Goal: Information Seeking & Learning: Learn about a topic

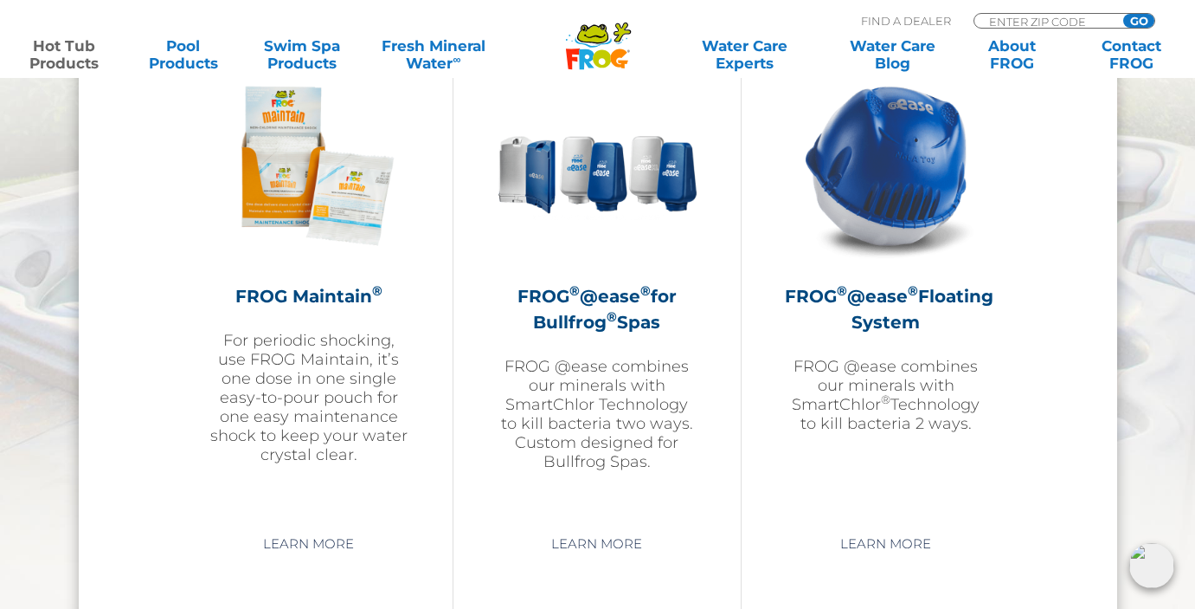
scroll to position [1983, 0]
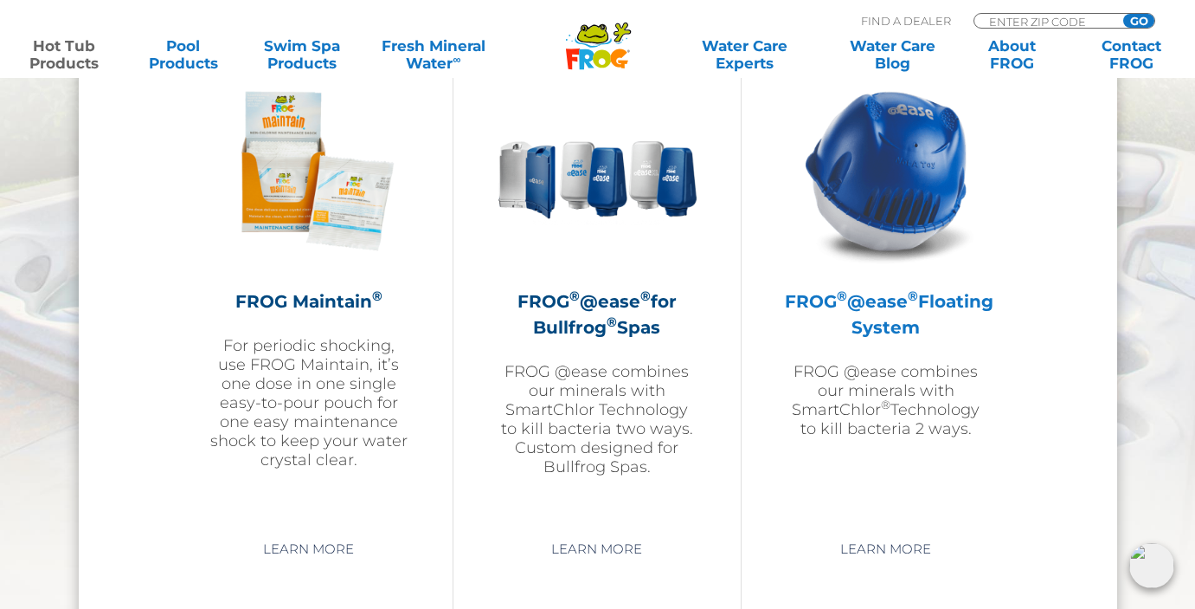
click at [914, 240] on img at bounding box center [886, 170] width 201 height 201
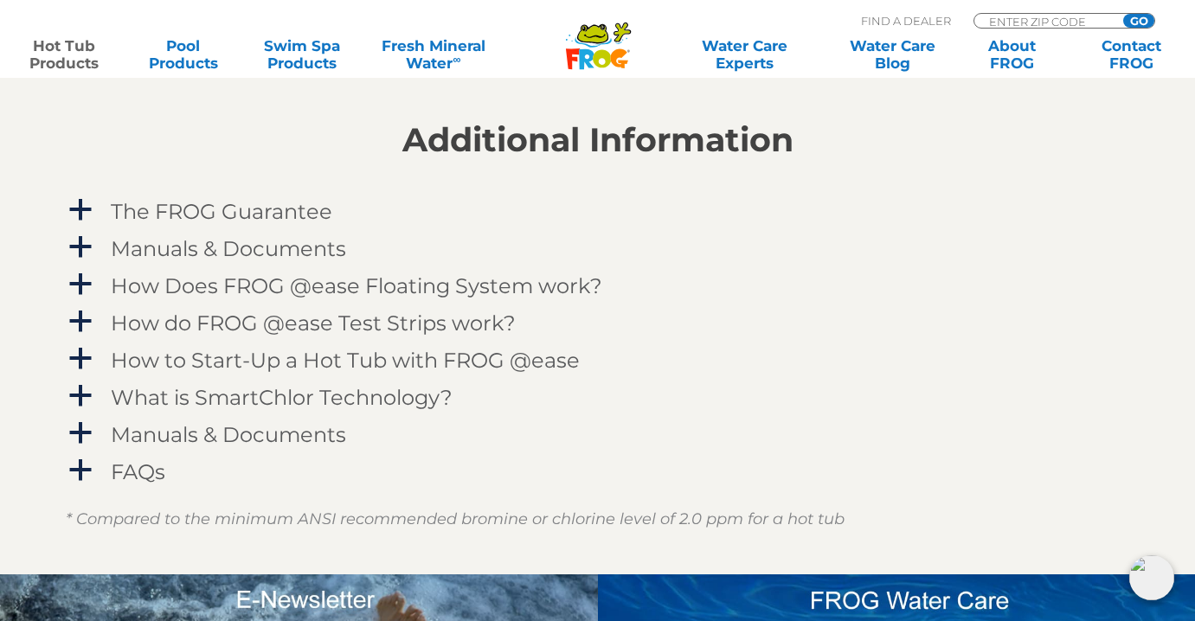
scroll to position [1656, 0]
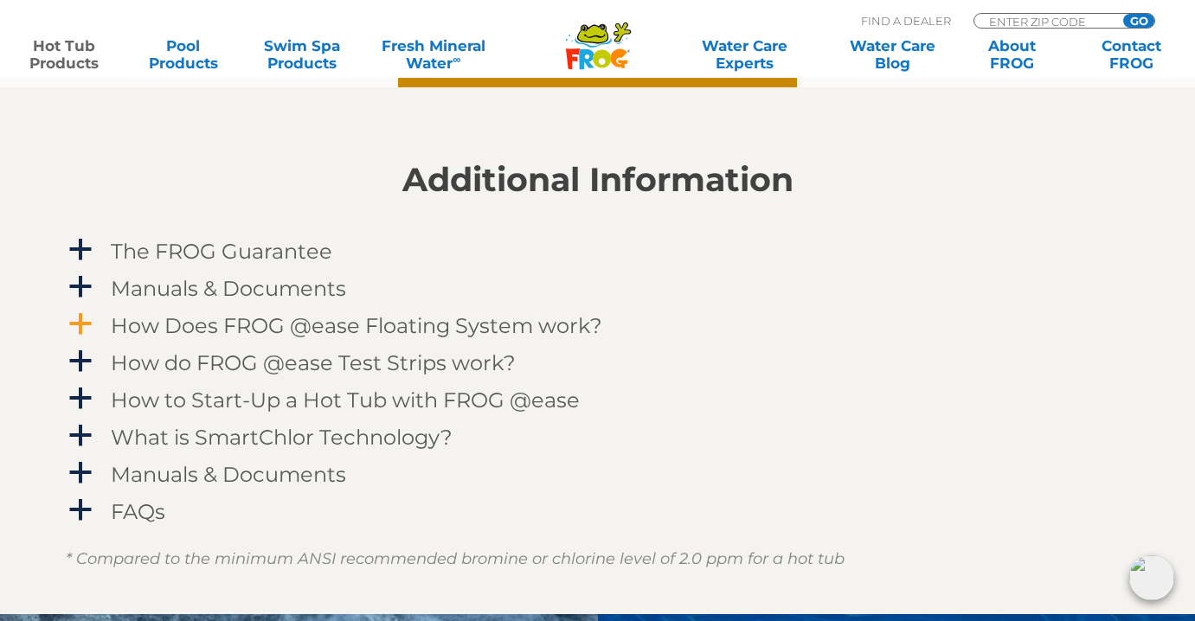
click at [78, 315] on span "a" at bounding box center [81, 325] width 26 height 26
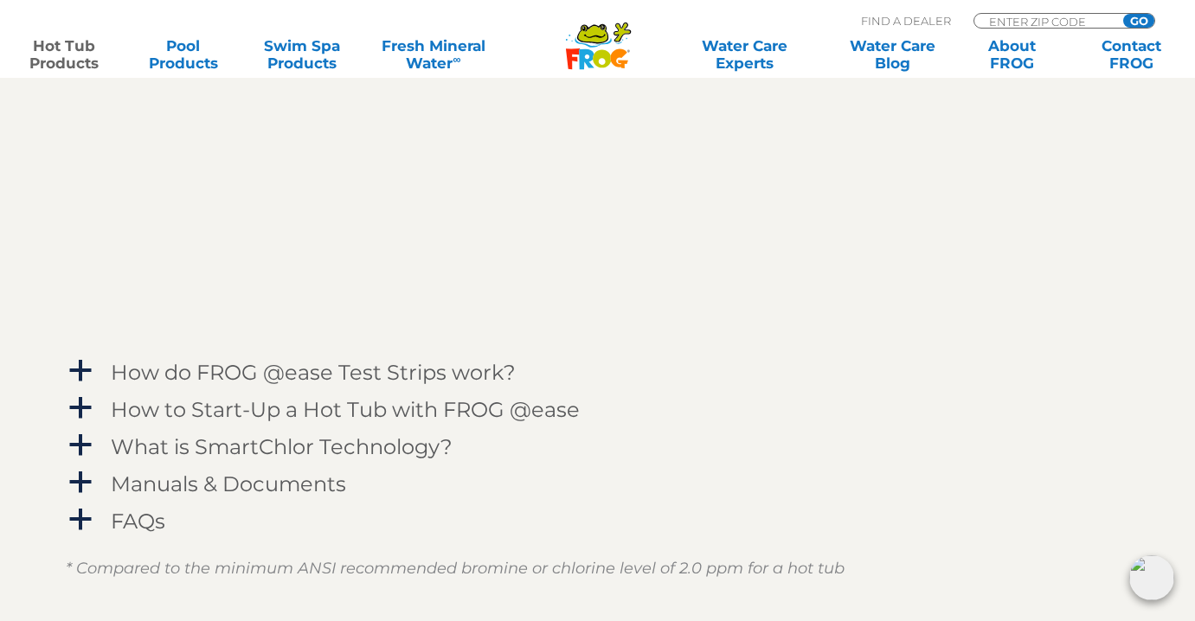
scroll to position [2169, 0]
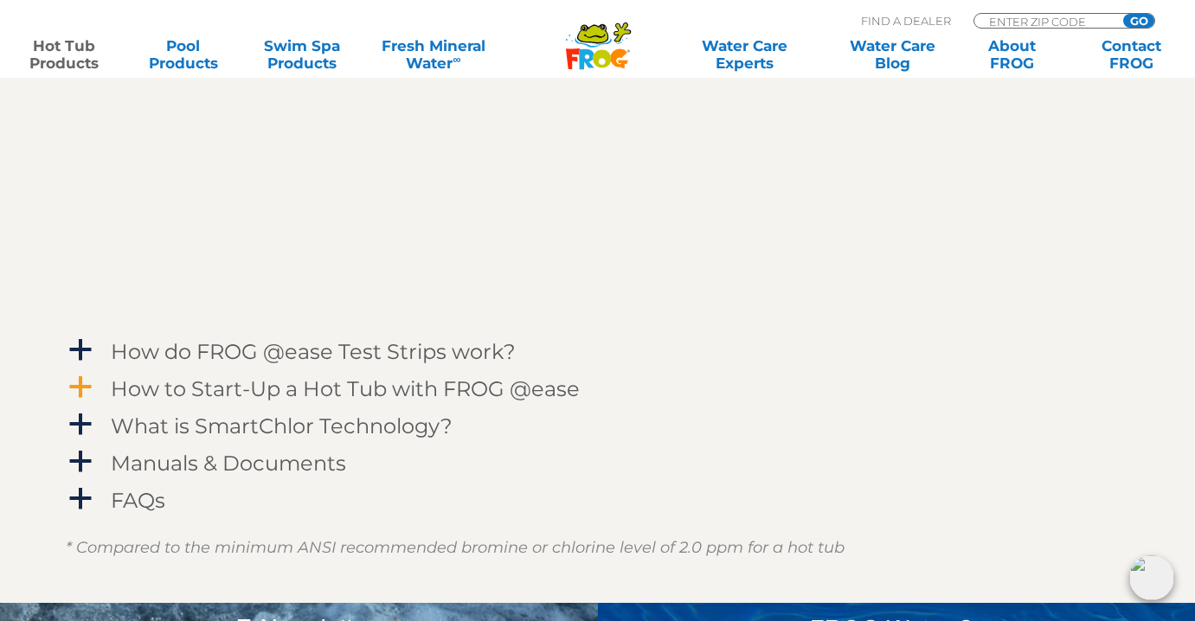
click at [91, 383] on span "a" at bounding box center [81, 388] width 26 height 26
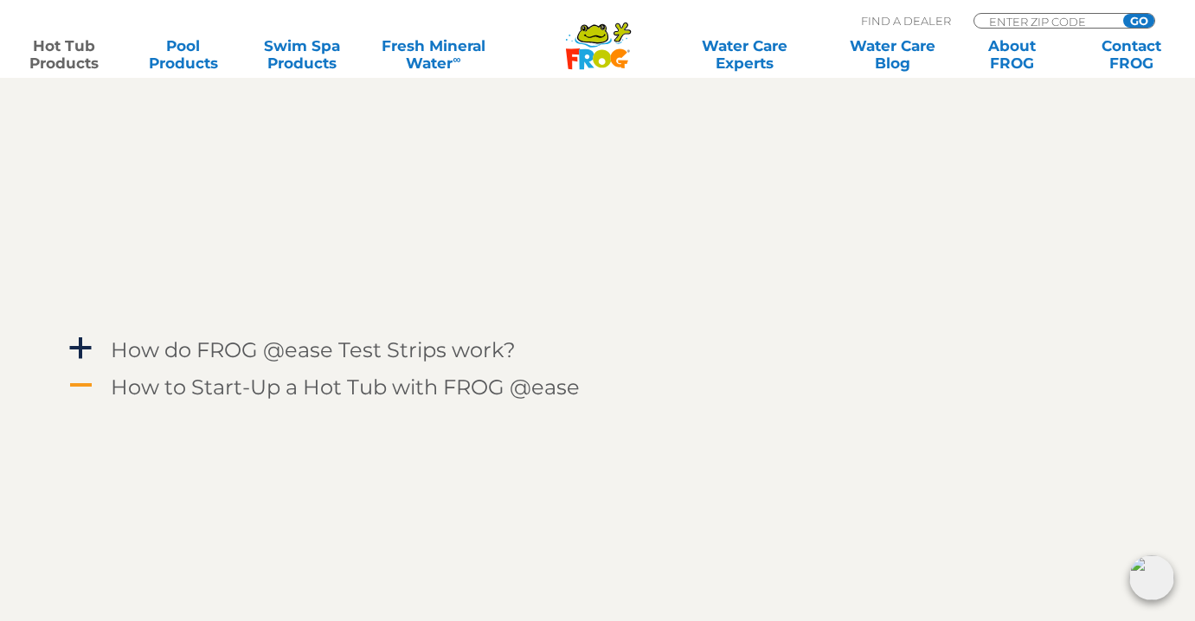
scroll to position [2180, 0]
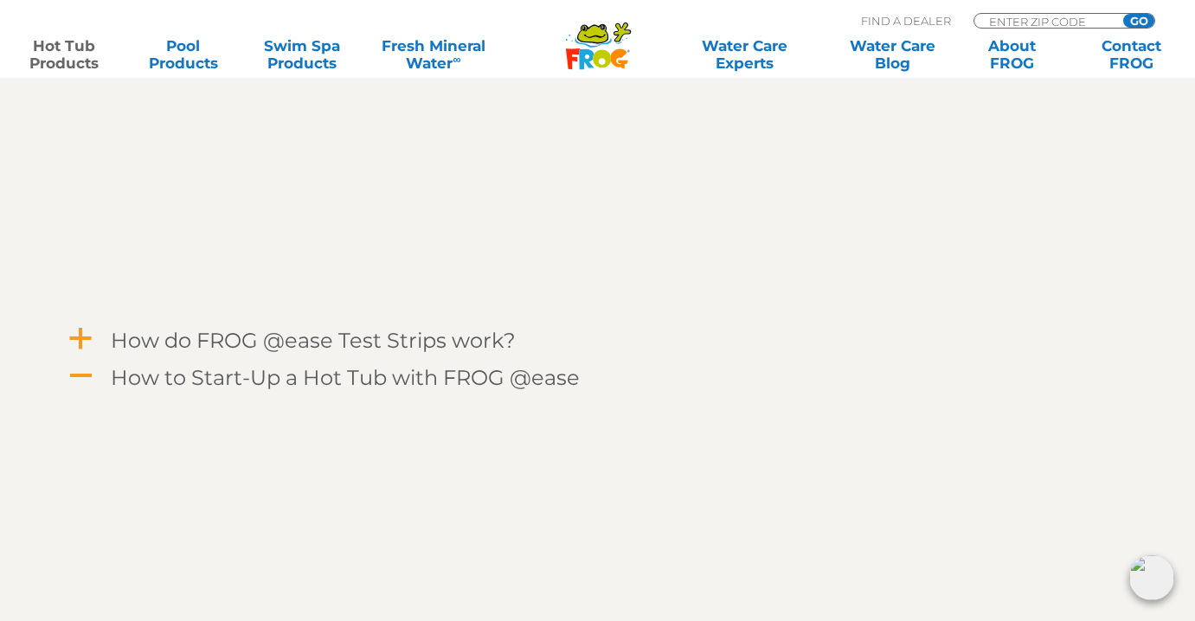
click at [76, 338] on span "a" at bounding box center [81, 339] width 26 height 26
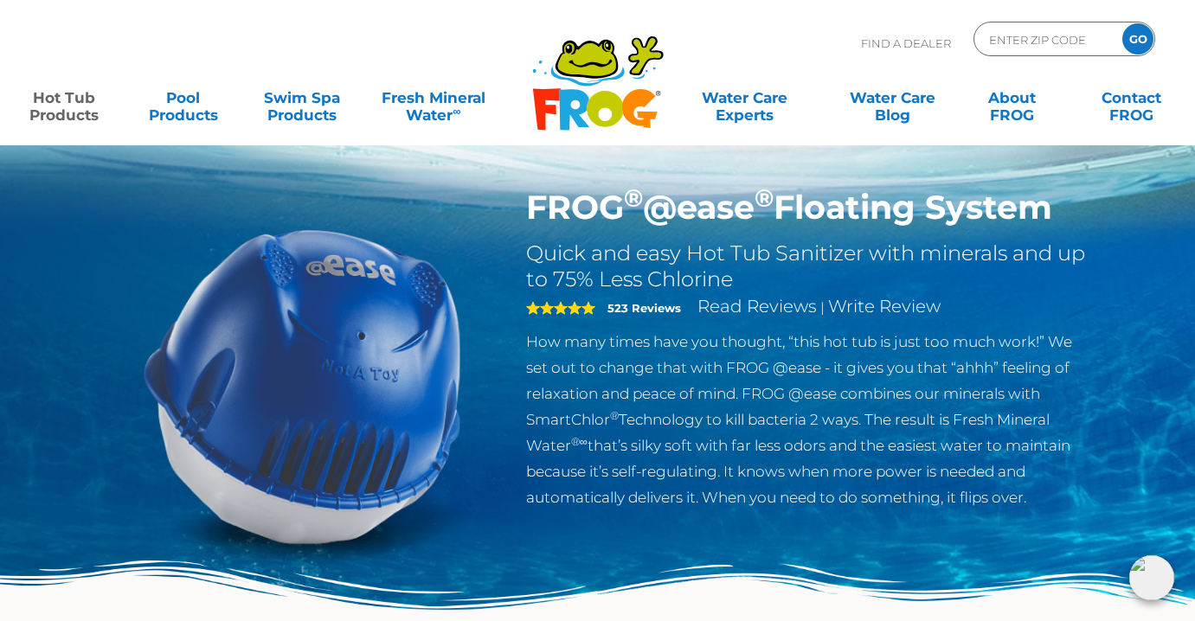
scroll to position [0, 0]
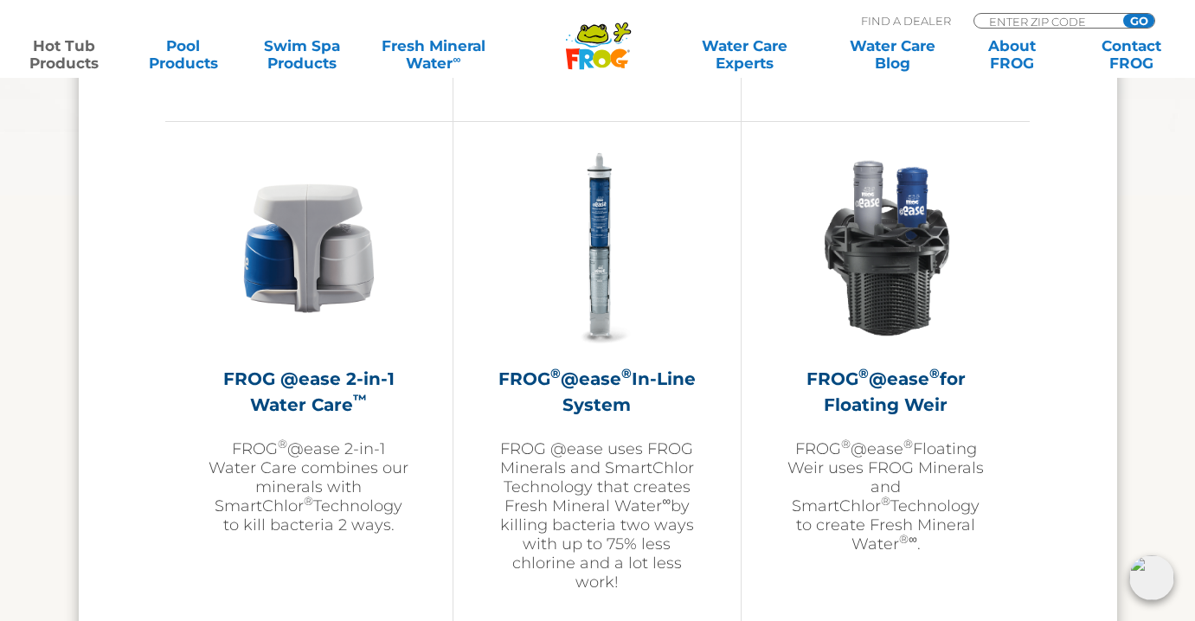
scroll to position [2555, 0]
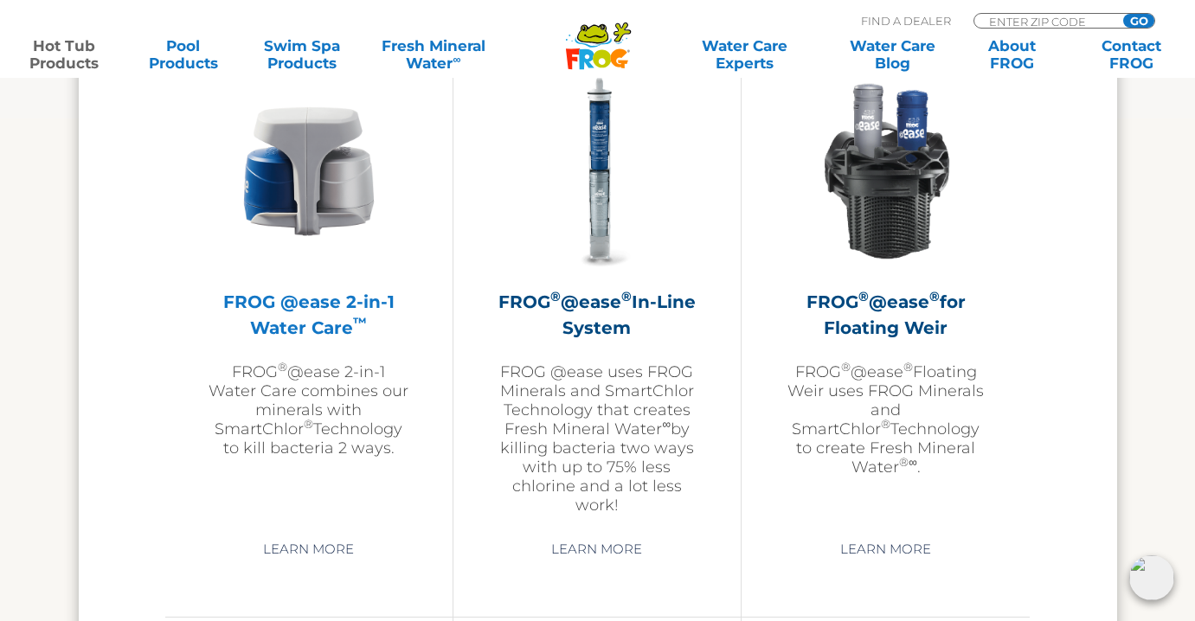
click at [336, 192] on img at bounding box center [309, 171] width 201 height 201
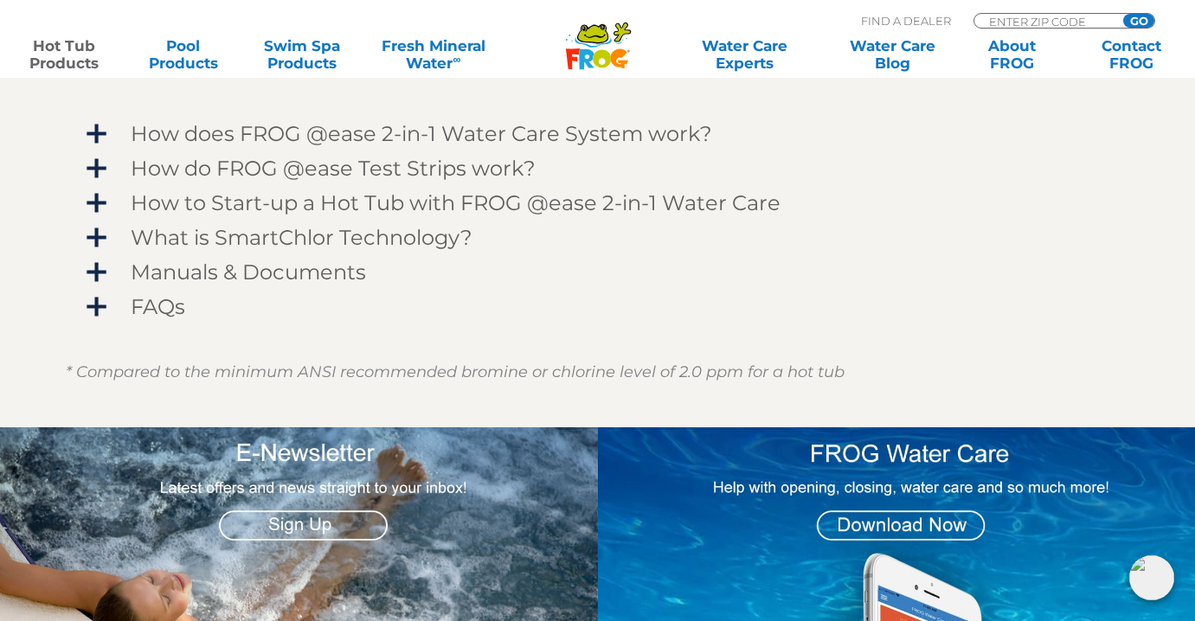
scroll to position [654, 0]
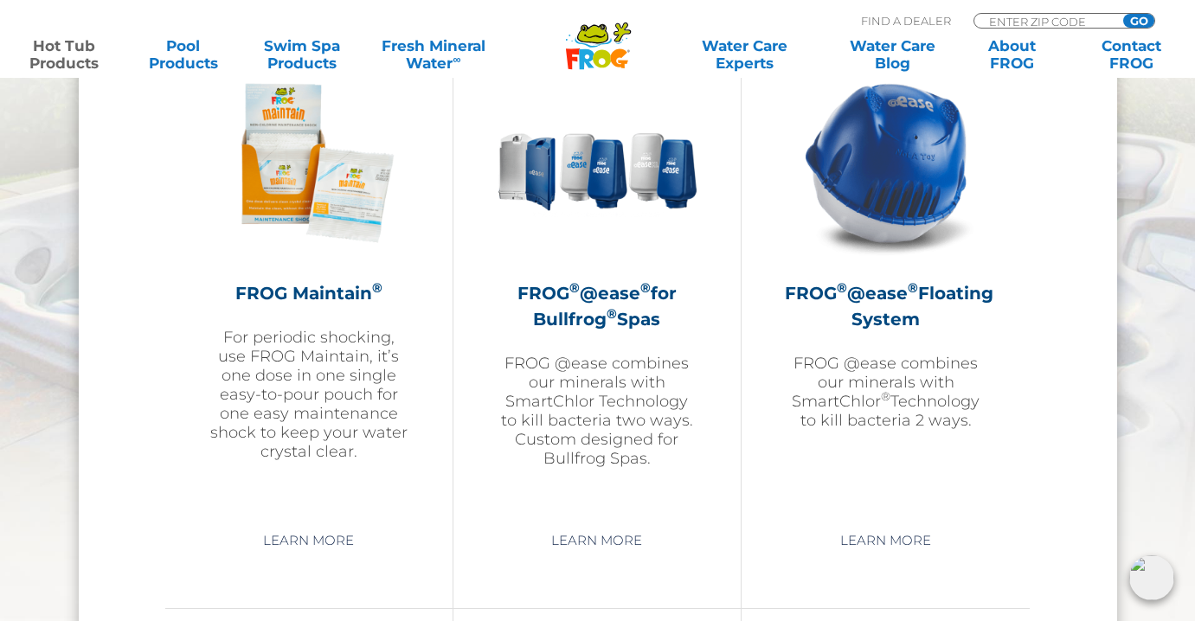
scroll to position [1994, 0]
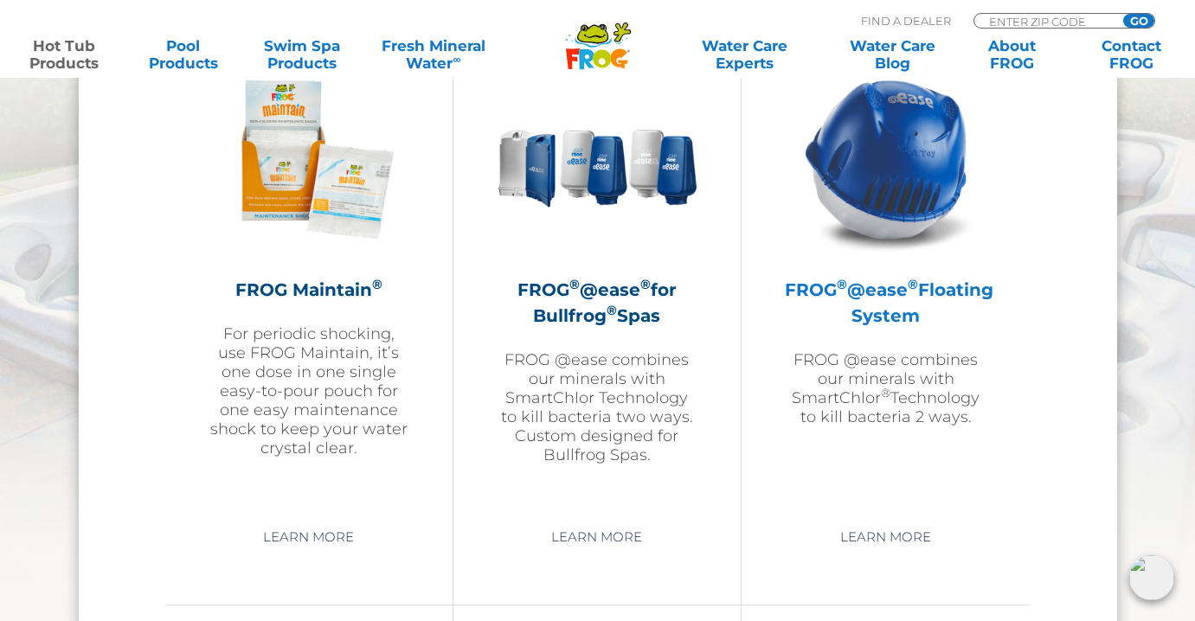
click at [909, 184] on img at bounding box center [886, 159] width 201 height 201
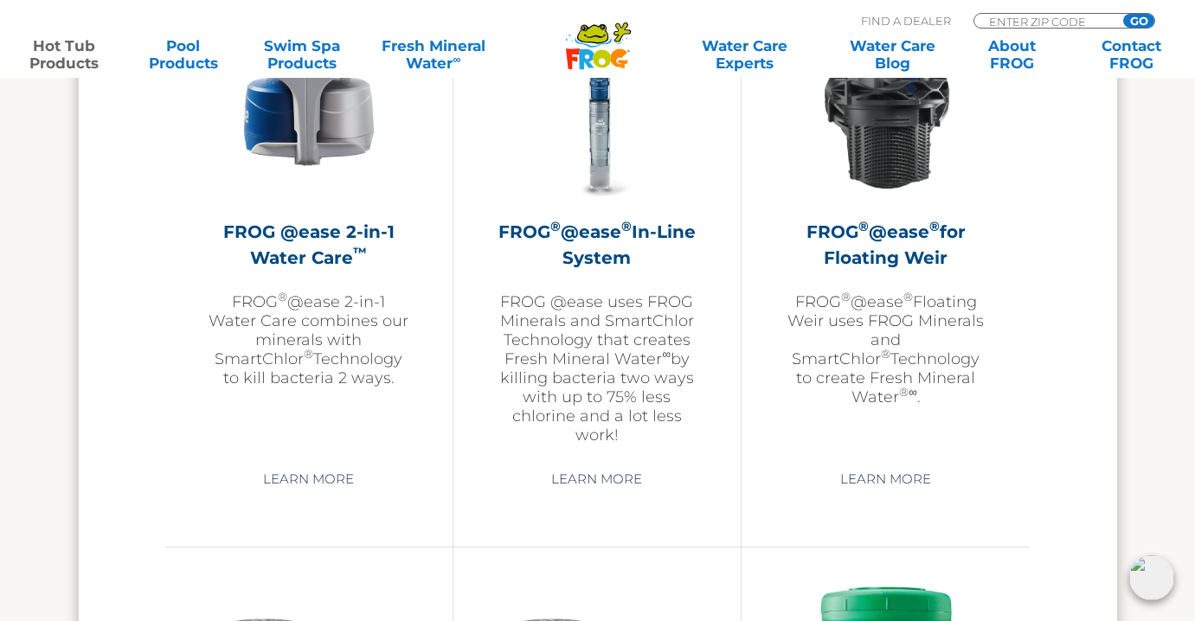
scroll to position [3092, 0]
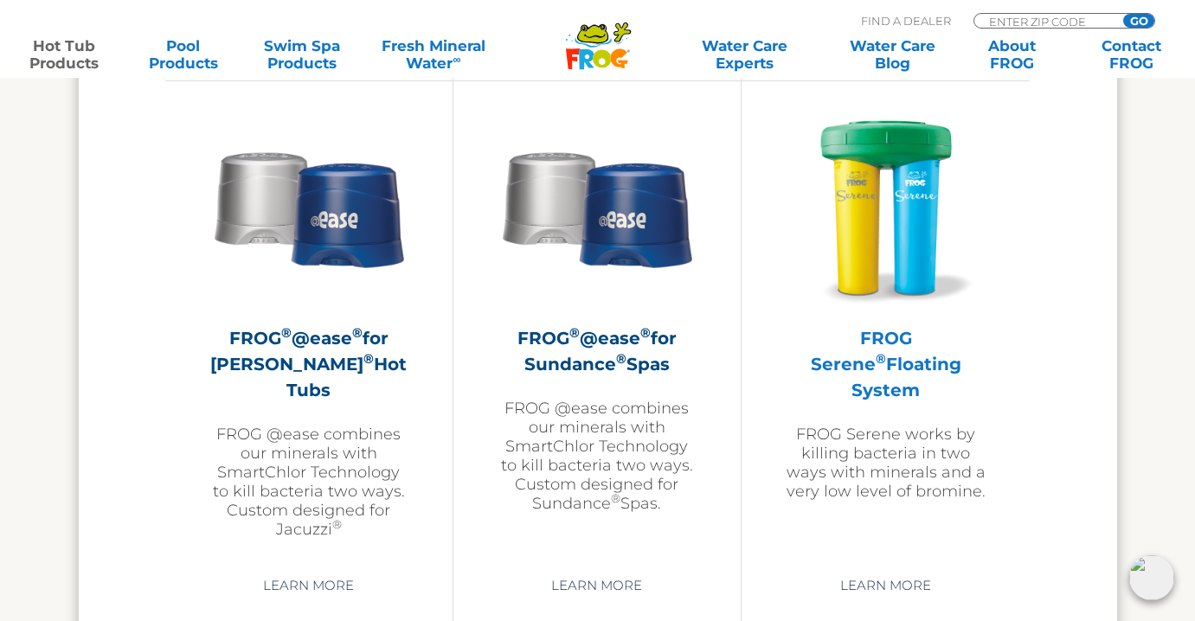
click at [906, 279] on img at bounding box center [886, 207] width 201 height 201
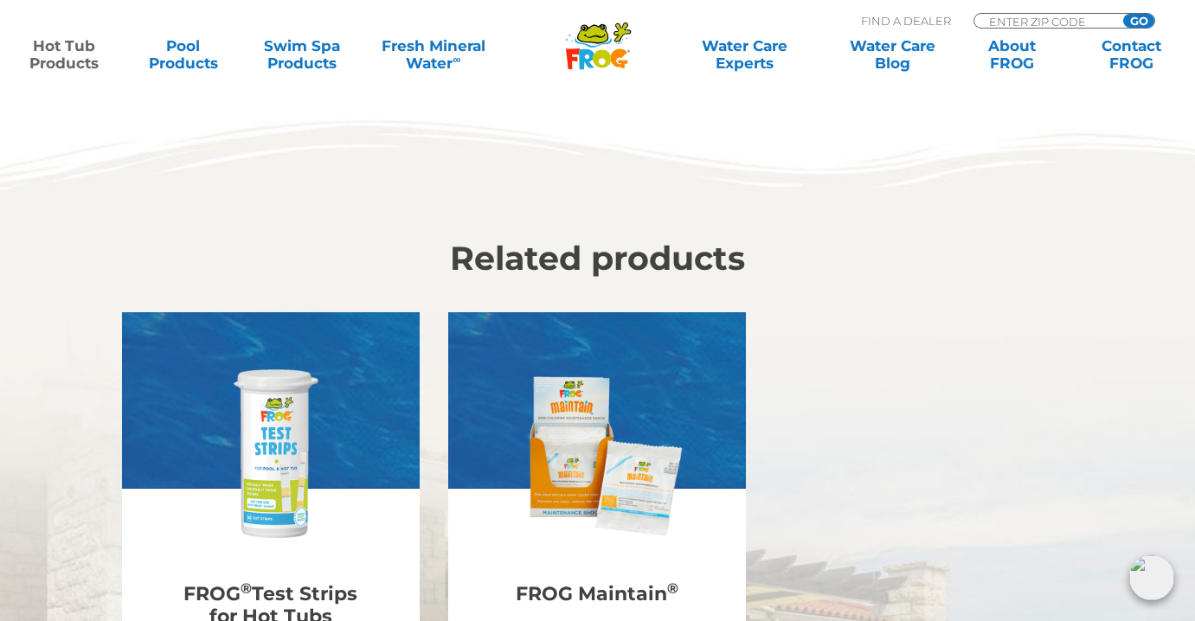
scroll to position [4371, 0]
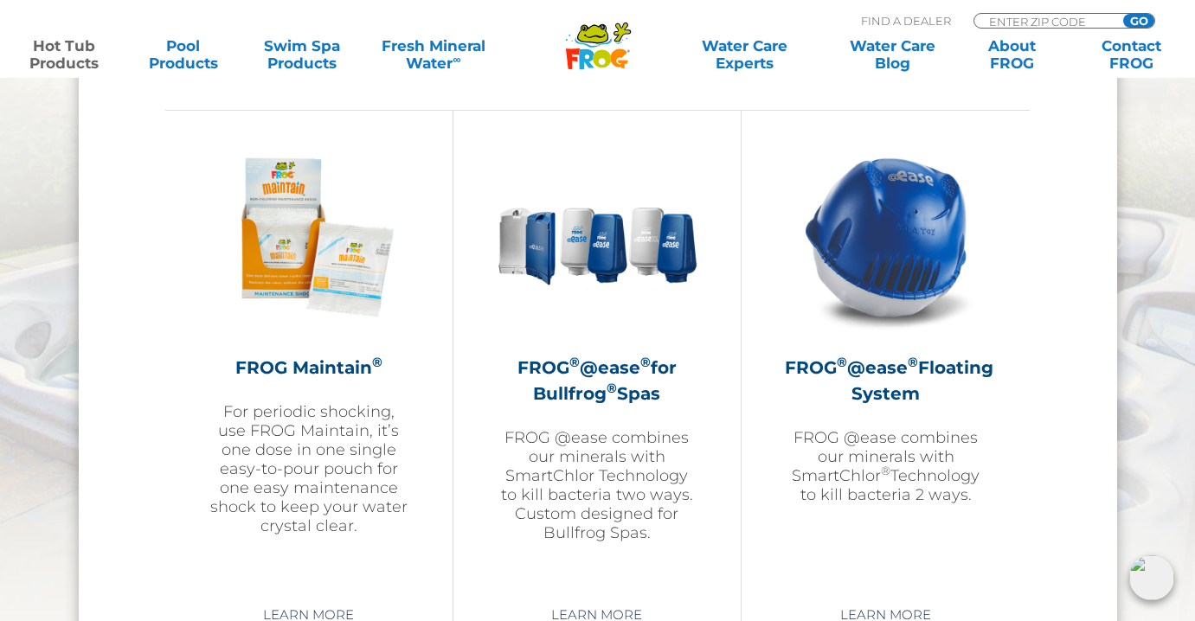
scroll to position [1897, 0]
